Goal: Information Seeking & Learning: Understand process/instructions

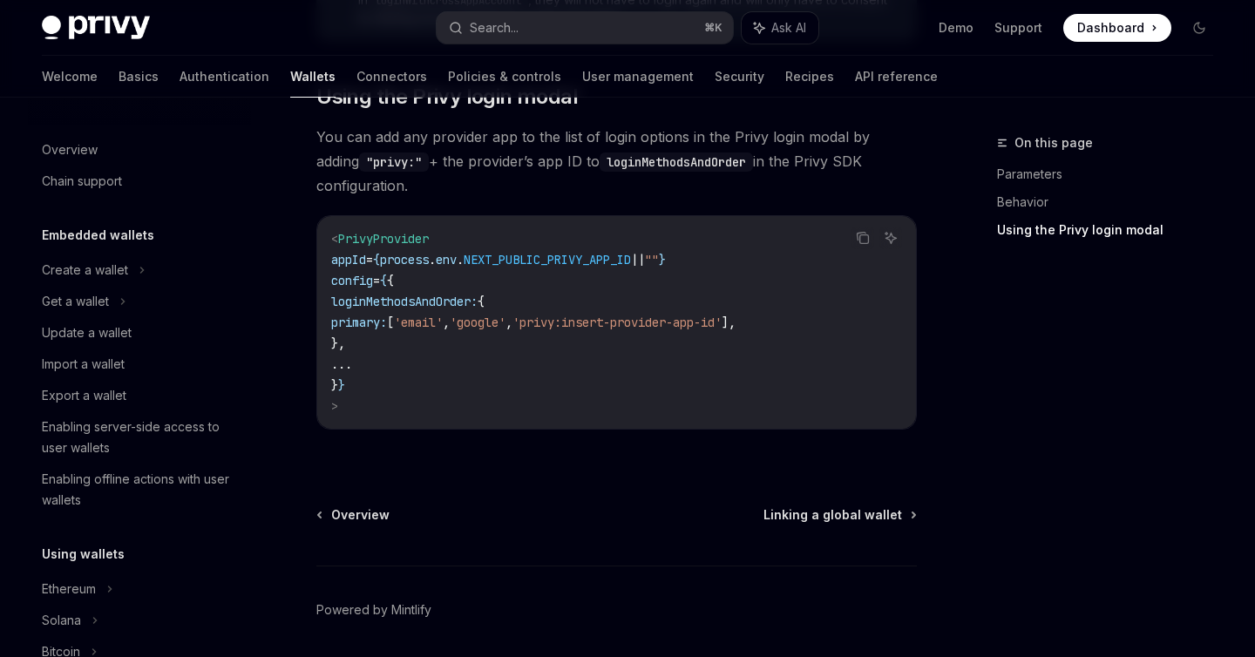
scroll to position [1070, 0]
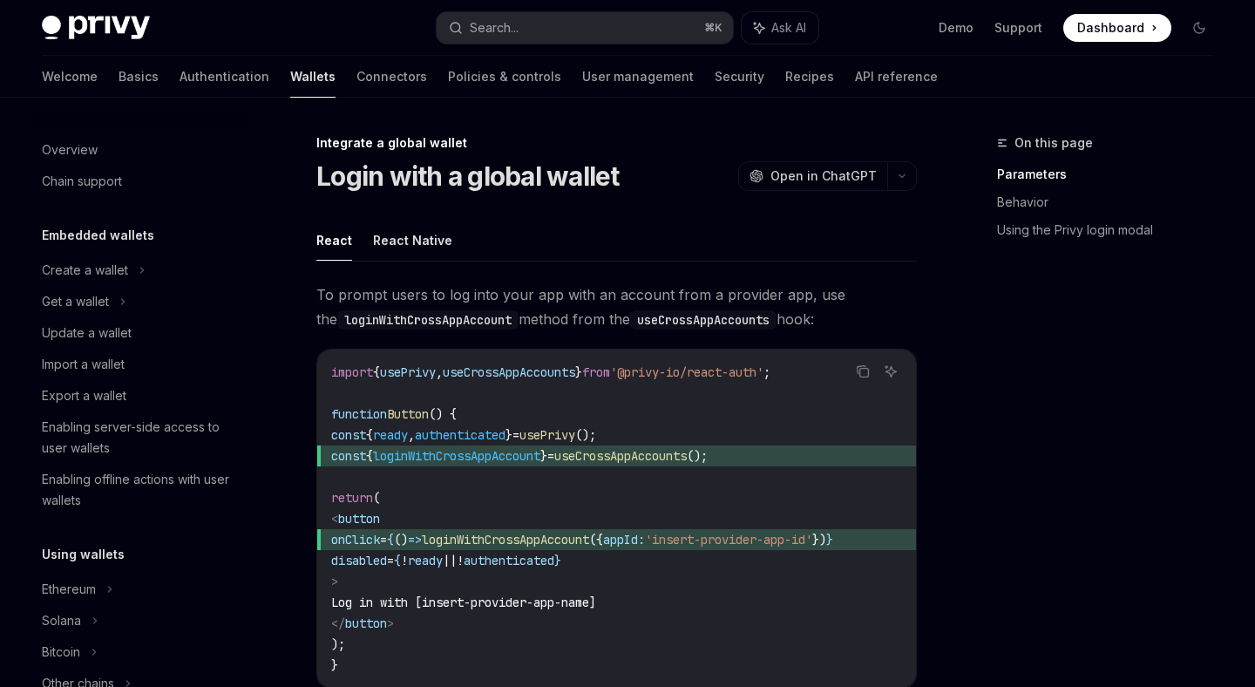
click at [1110, 28] on span "Dashboard" at bounding box center [1110, 27] width 67 height 17
type textarea "*"
